Goal: Task Accomplishment & Management: Manage account settings

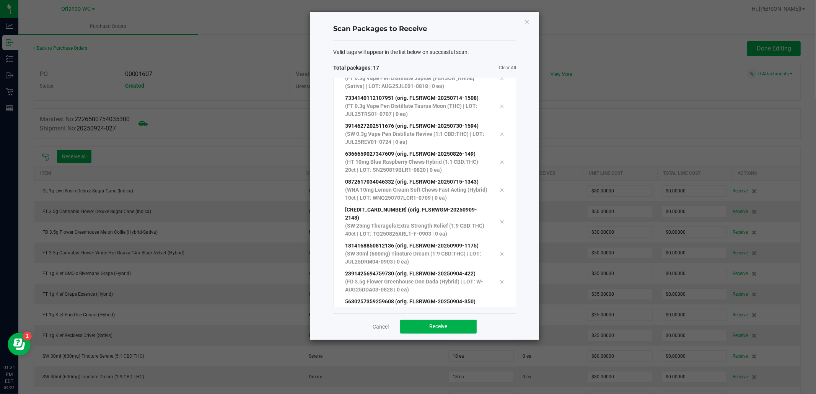
scroll to position [265, 0]
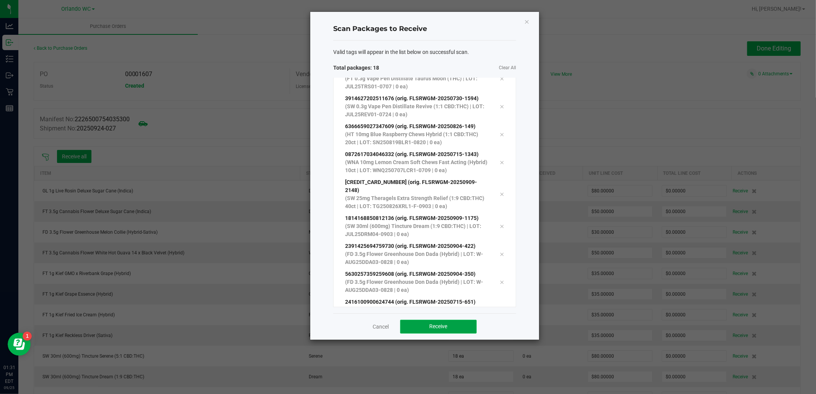
click at [426, 330] on button "Receive" at bounding box center [438, 327] width 76 height 14
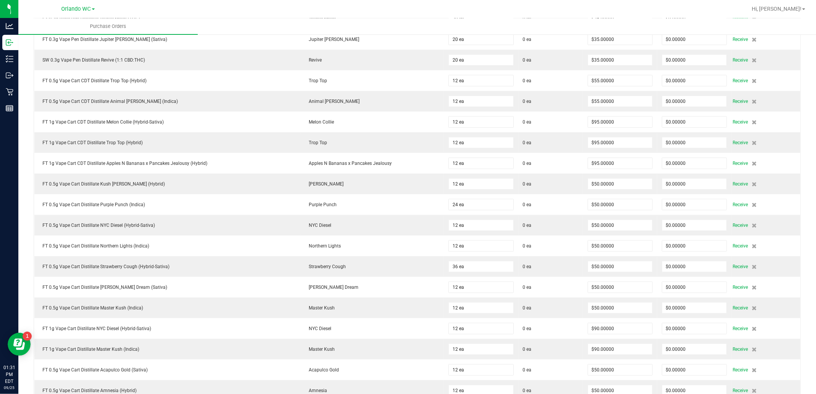
scroll to position [0, 0]
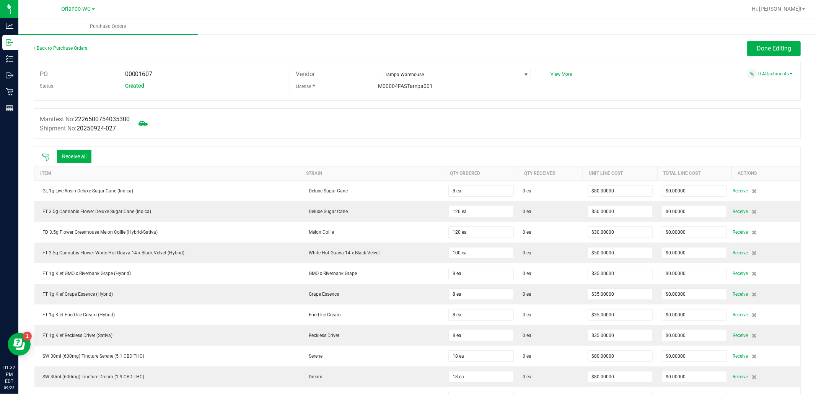
click at [211, 98] on div "PO 00001607 Status Created Vendor Tampa Warehouse License # M00004FASTampa001 V…" at bounding box center [417, 81] width 767 height 39
click at [45, 157] on icon at bounding box center [45, 157] width 7 height 7
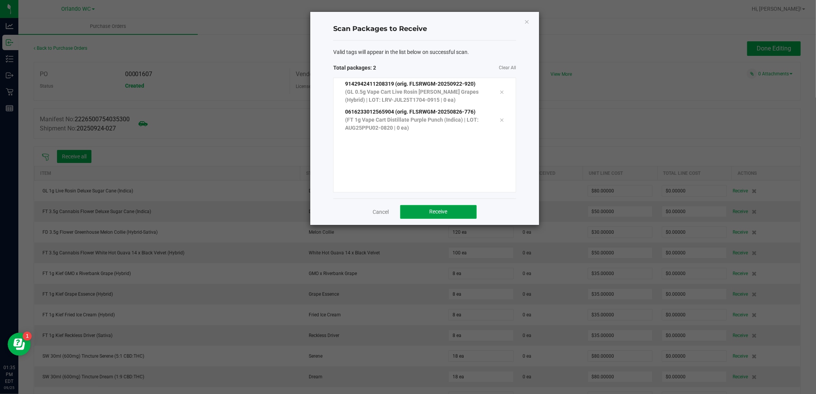
click at [460, 205] on button "Receive" at bounding box center [438, 212] width 76 height 14
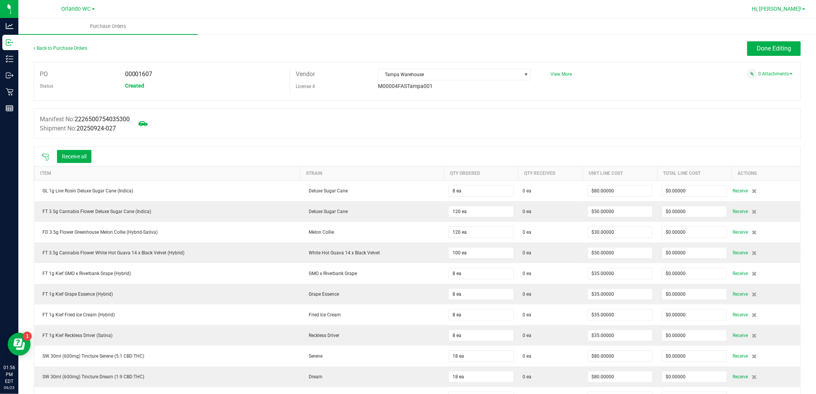
click at [796, 11] on span "Hi, [PERSON_NAME]!" at bounding box center [776, 9] width 50 height 6
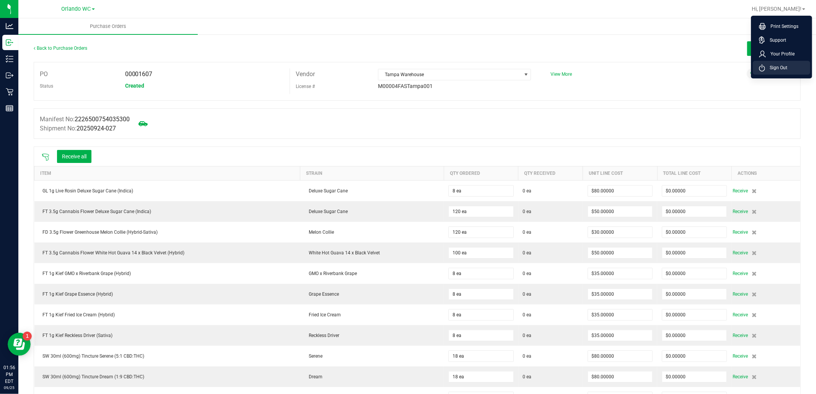
click at [777, 67] on span "Sign Out" at bounding box center [776, 68] width 22 height 8
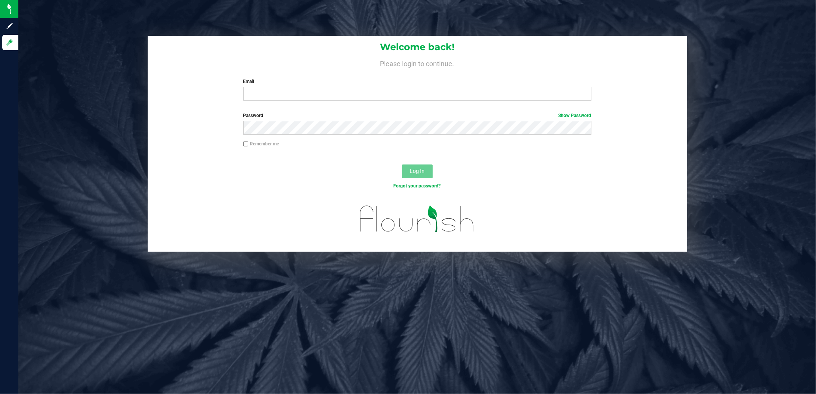
click at [457, 102] on div "Welcome back! Please login to continue. Email Required Please format your email…" at bounding box center [417, 71] width 539 height 71
click at [463, 96] on input "Email" at bounding box center [417, 94] width 348 height 14
type input "cdoelle@liveparallel.com"
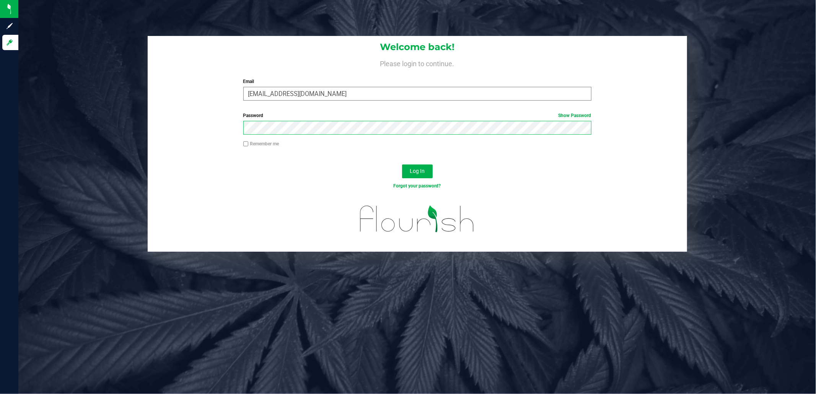
click at [402, 164] on button "Log In" at bounding box center [417, 171] width 31 height 14
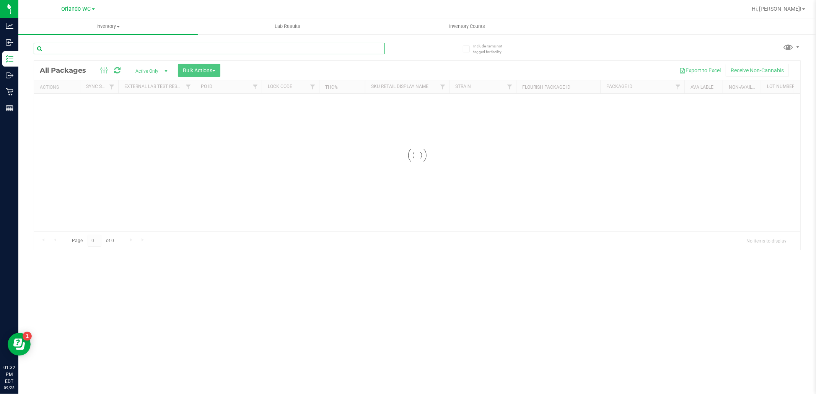
click at [73, 49] on input "text" at bounding box center [209, 48] width 351 height 11
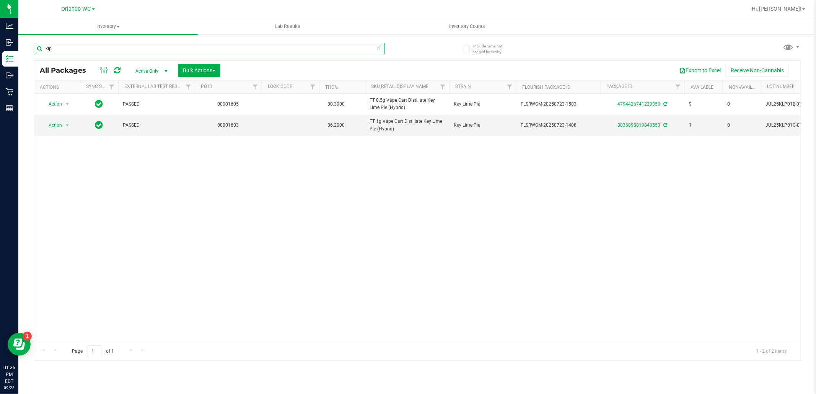
click at [68, 46] on input "klp" at bounding box center [209, 48] width 351 height 11
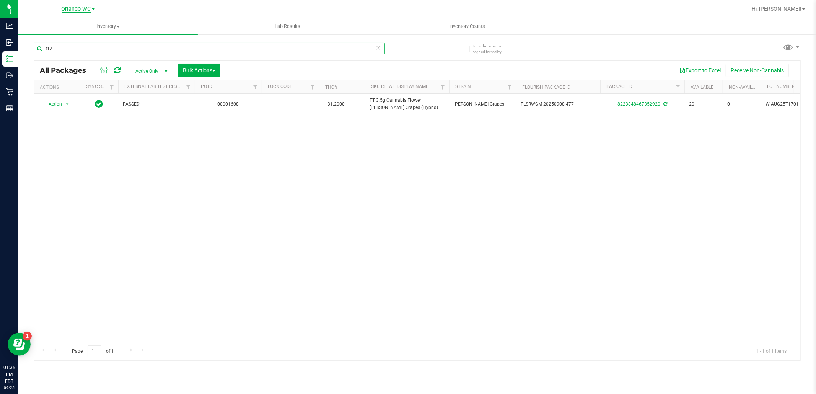
type input "t17"
